Goal: Task Accomplishment & Management: Use online tool/utility

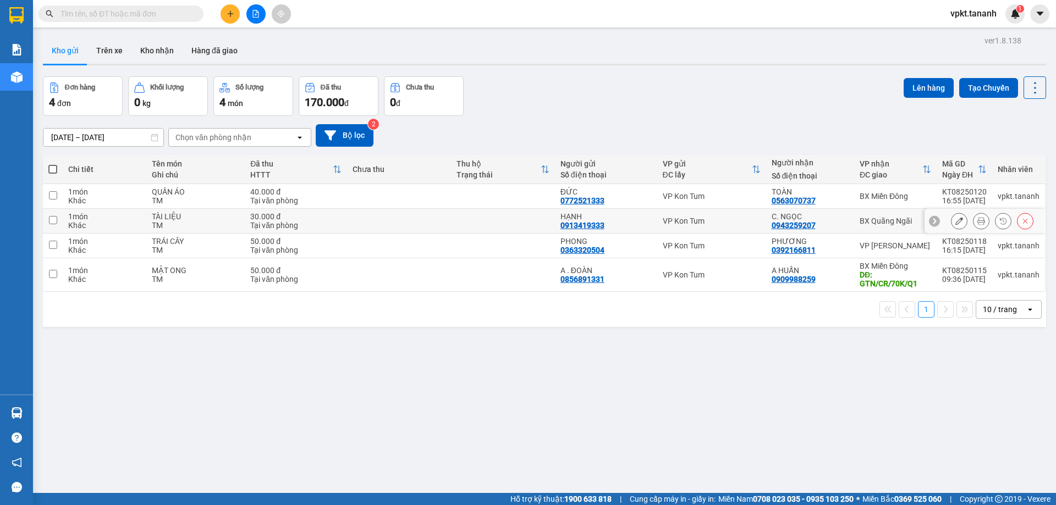
click at [51, 219] on input "checkbox" at bounding box center [53, 220] width 8 height 8
checkbox input "true"
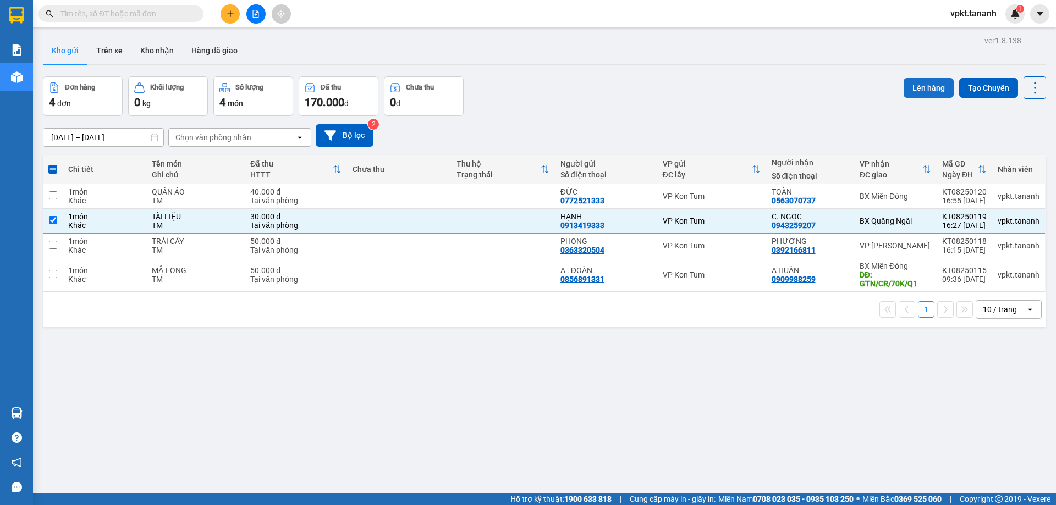
click at [928, 87] on button "Lên hàng" at bounding box center [928, 88] width 50 height 20
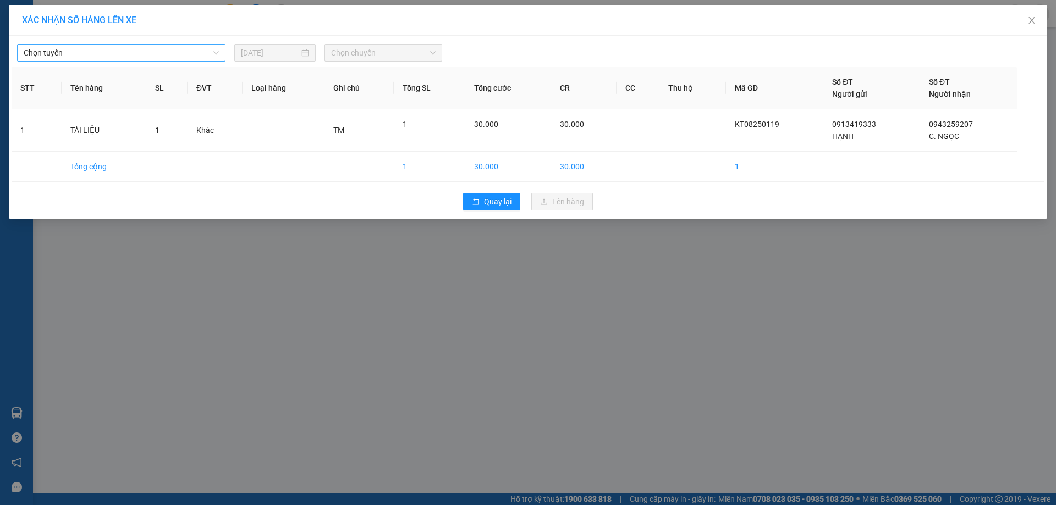
click at [178, 55] on span "Chọn tuyến" at bounding box center [121, 53] width 195 height 16
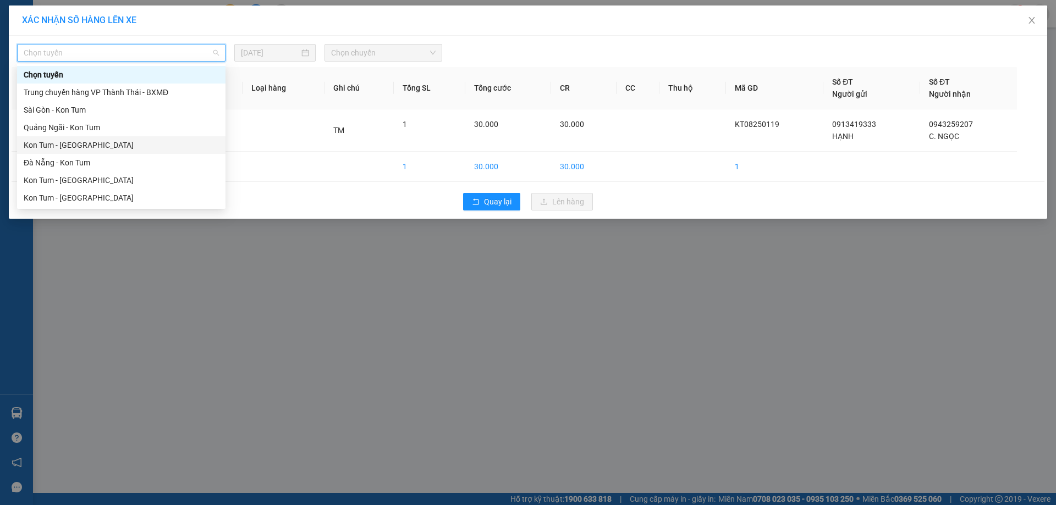
click at [101, 146] on div "Kon Tum - [GEOGRAPHIC_DATA]" at bounding box center [121, 145] width 195 height 12
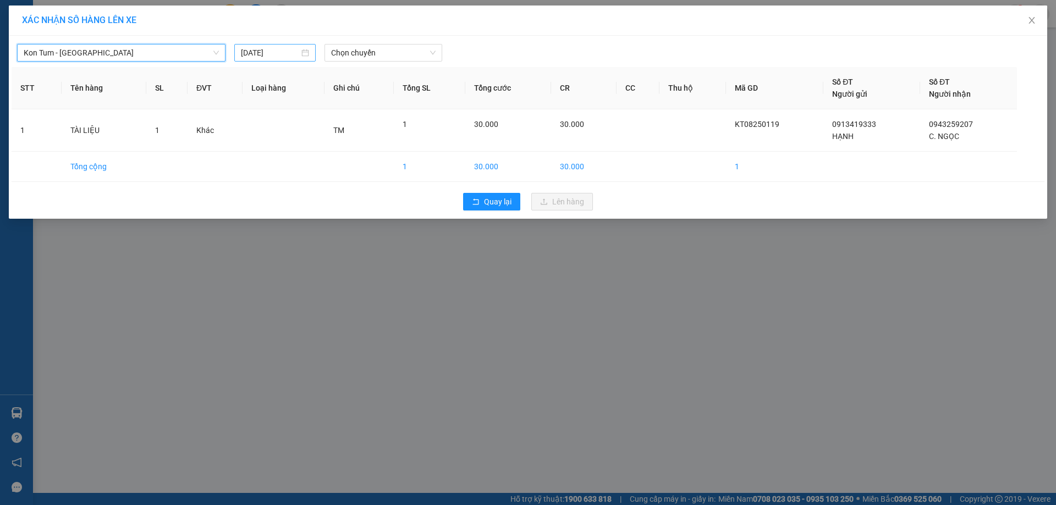
click at [279, 49] on input "[DATE]" at bounding box center [270, 53] width 58 height 12
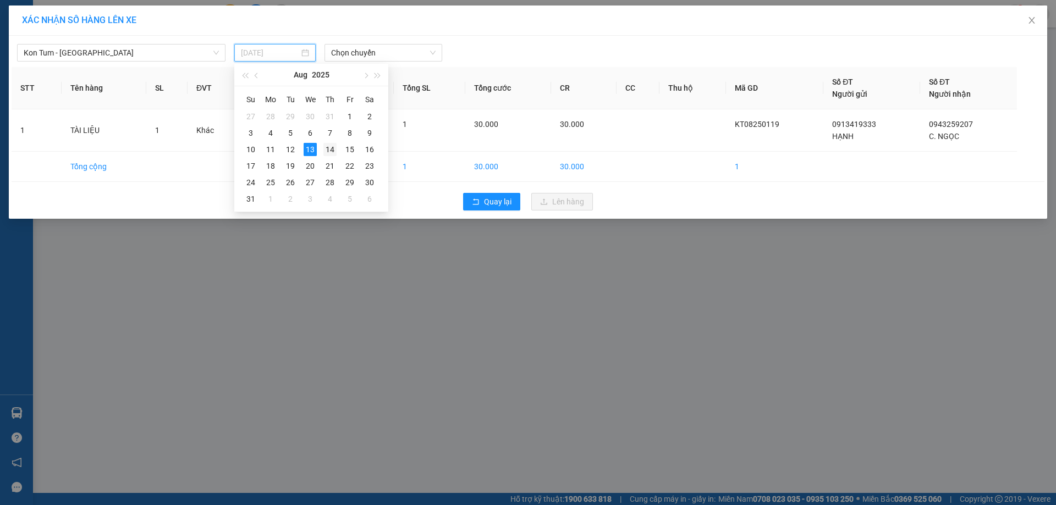
click at [334, 152] on div "14" at bounding box center [329, 149] width 13 height 13
type input "[DATE]"
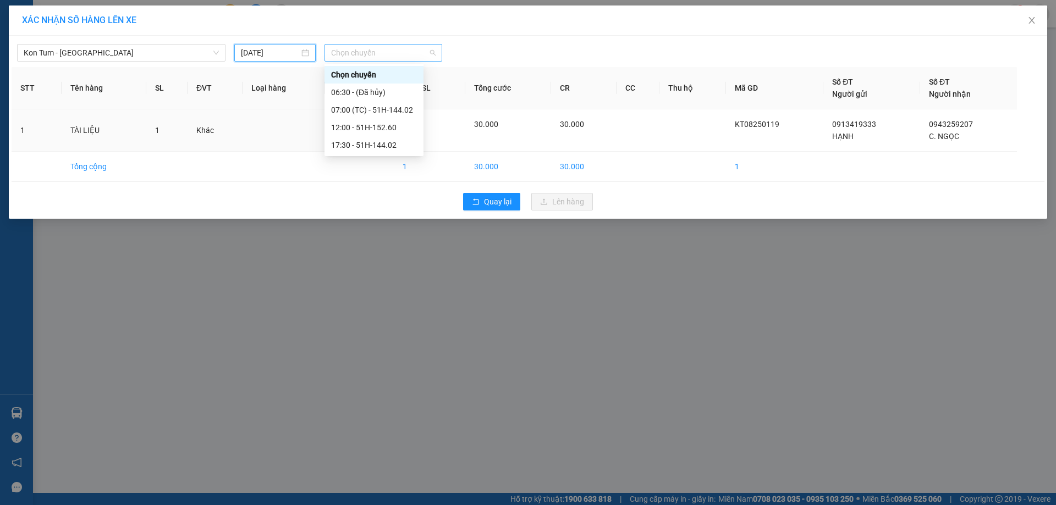
click at [381, 55] on span "Chọn chuyến" at bounding box center [383, 53] width 104 height 16
click at [394, 112] on div "07:00 (TC) - 51H-144.02" at bounding box center [374, 110] width 86 height 12
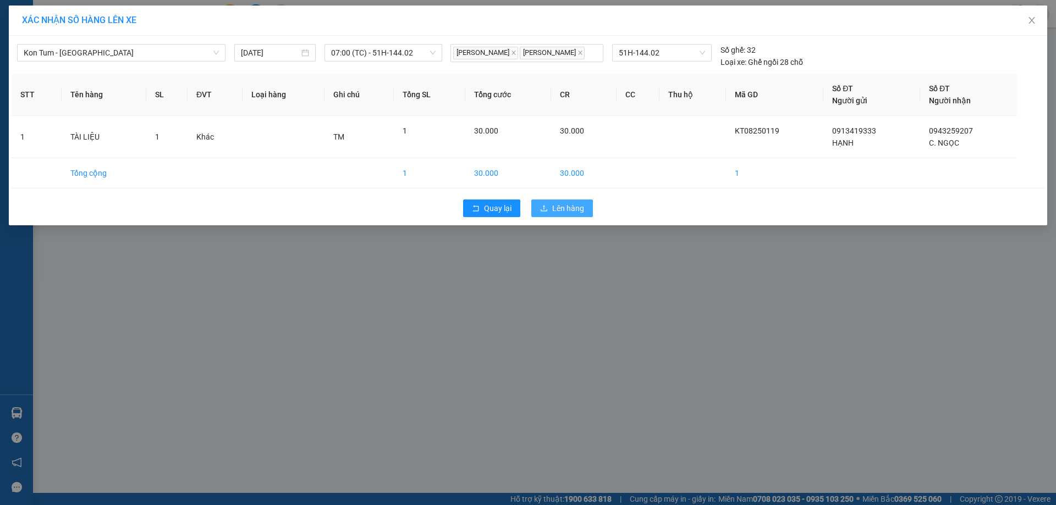
click at [569, 214] on span "Lên hàng" at bounding box center [568, 208] width 32 height 12
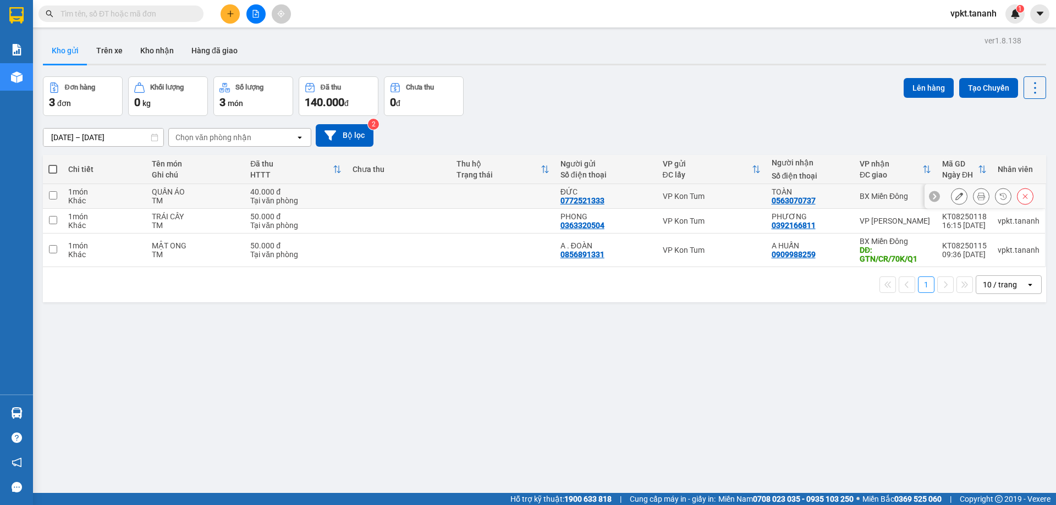
click at [51, 192] on input "checkbox" at bounding box center [53, 195] width 8 height 8
checkbox input "true"
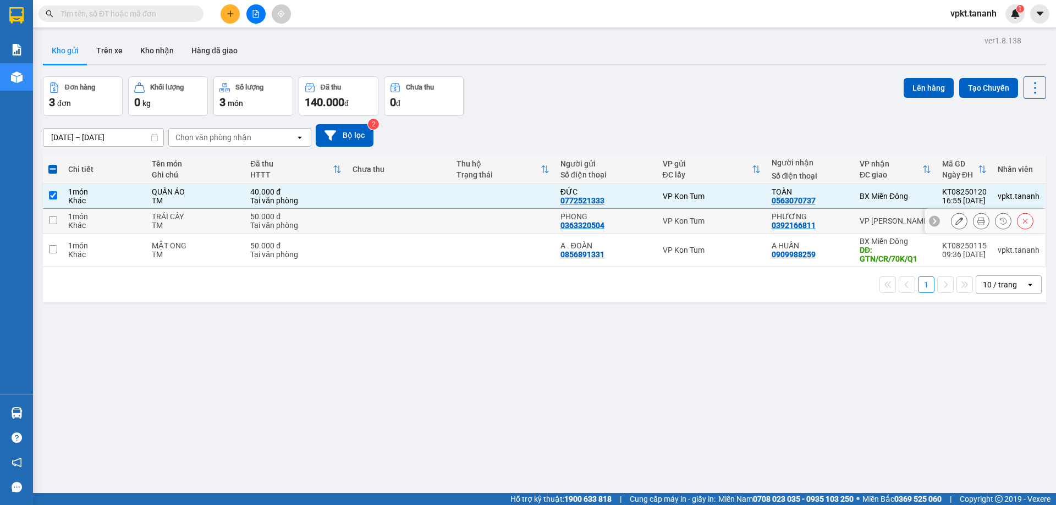
click at [57, 222] on input "checkbox" at bounding box center [53, 220] width 8 height 8
checkbox input "true"
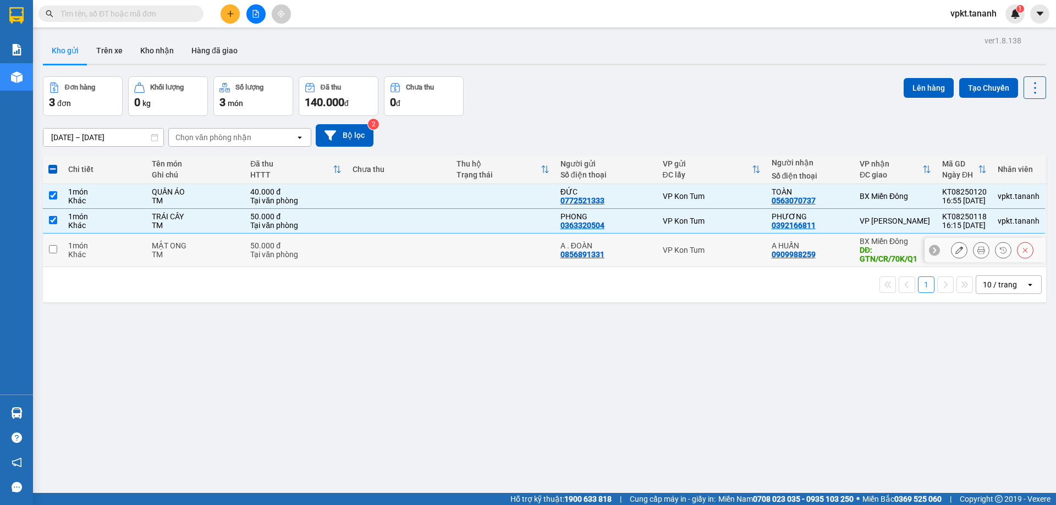
click at [60, 252] on td at bounding box center [53, 251] width 20 height 34
checkbox input "true"
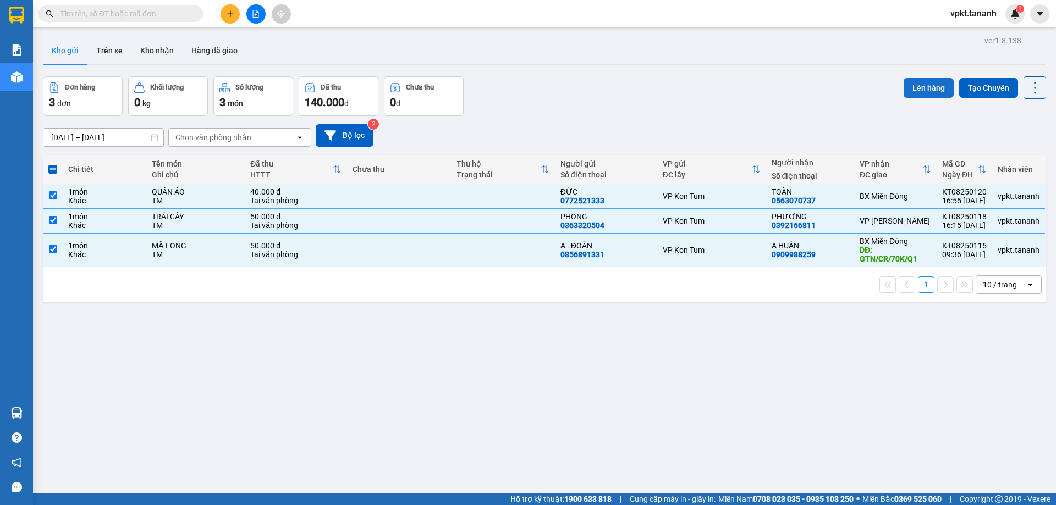
click at [933, 91] on button "Lên hàng" at bounding box center [928, 88] width 50 height 20
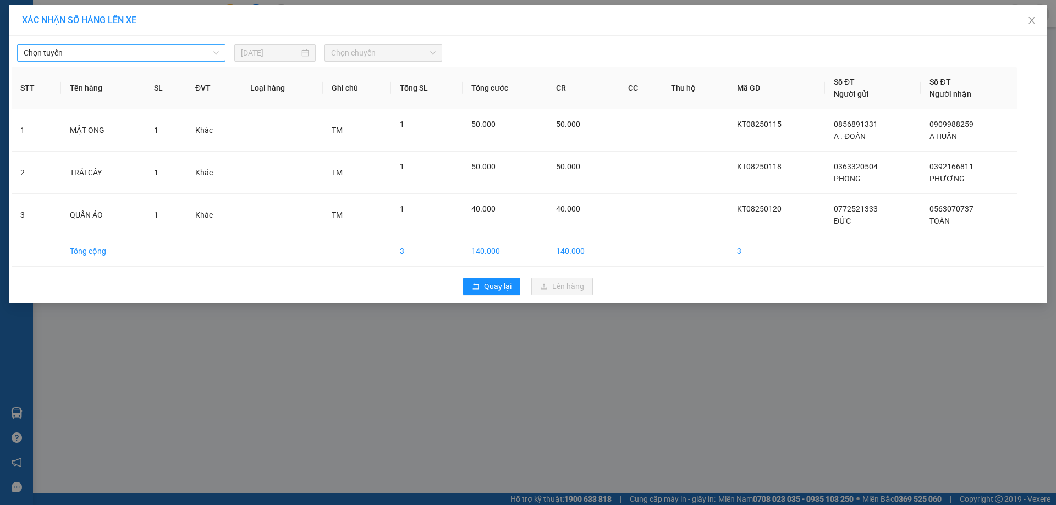
click at [117, 53] on span "Chọn tuyến" at bounding box center [121, 53] width 195 height 16
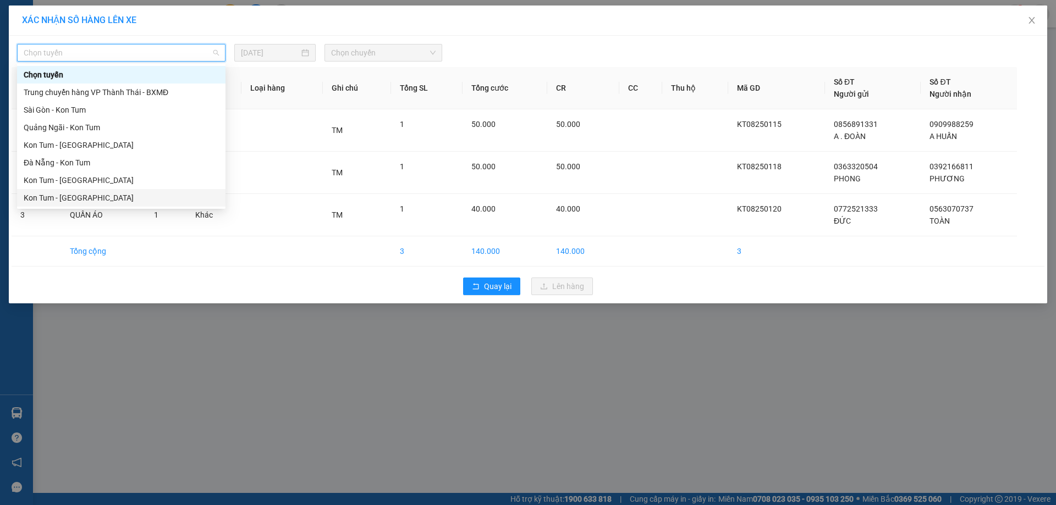
click at [79, 196] on div "Kon Tum - [GEOGRAPHIC_DATA]" at bounding box center [121, 198] width 195 height 12
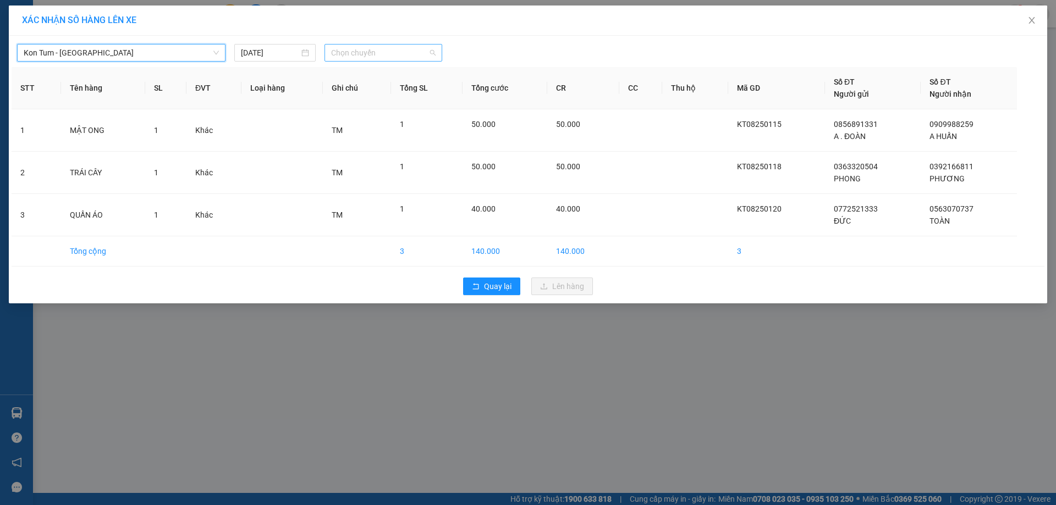
click at [360, 55] on span "Chọn chuyến" at bounding box center [383, 53] width 104 height 16
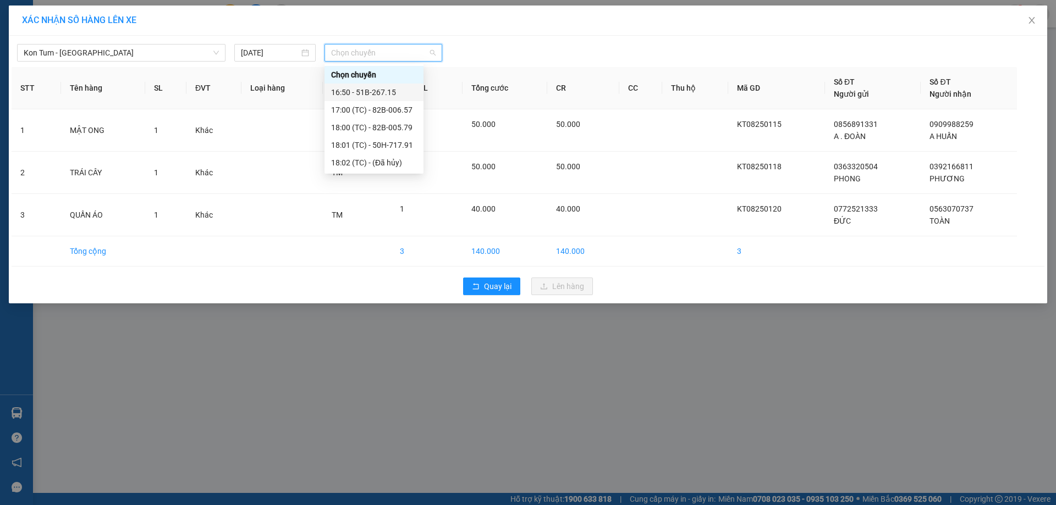
click at [371, 92] on div "16:50 - 51B-267.15" at bounding box center [374, 92] width 86 height 12
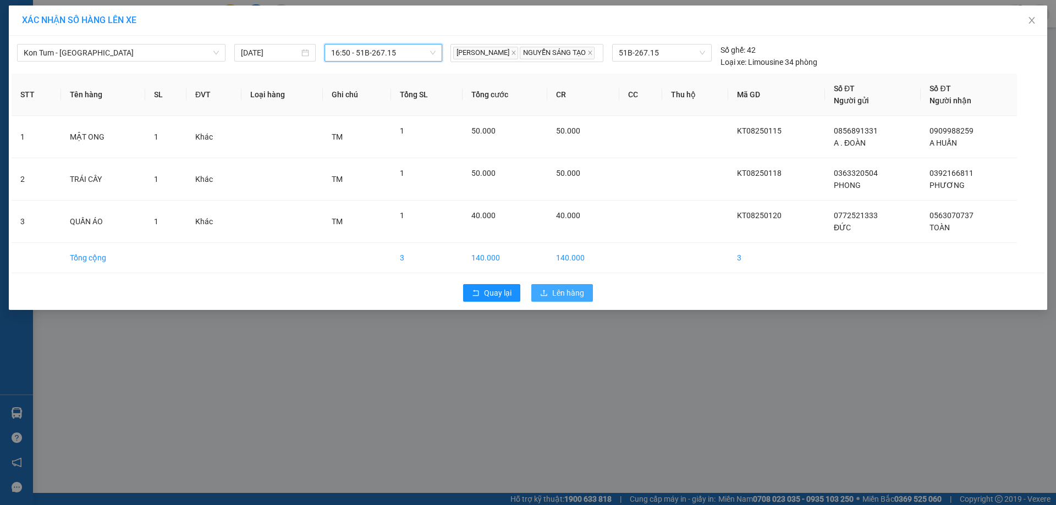
click at [566, 299] on span "Lên hàng" at bounding box center [568, 293] width 32 height 12
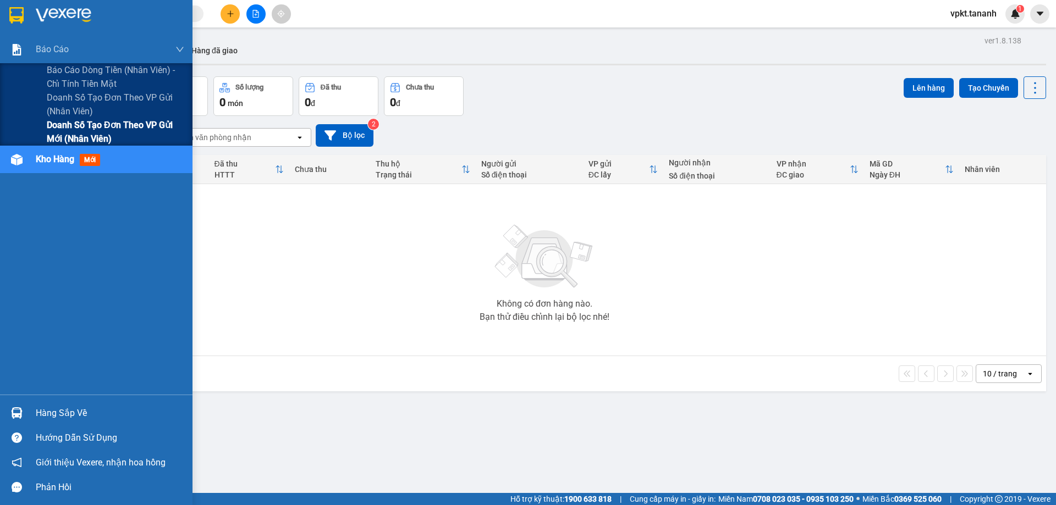
click at [71, 132] on span "Doanh số tạo đơn theo VP gửi mới (nhân viên)" at bounding box center [115, 131] width 137 height 27
